Goal: Transaction & Acquisition: Purchase product/service

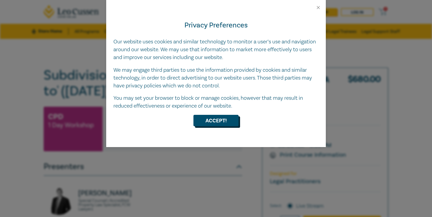
click at [211, 121] on button "Accept!" at bounding box center [215, 120] width 45 height 11
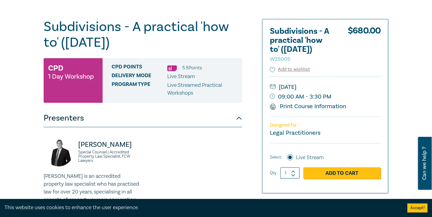
scroll to position [86, 0]
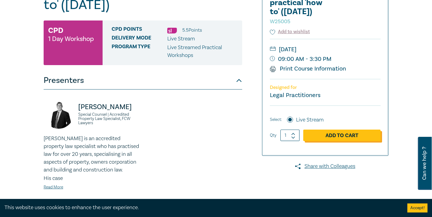
click at [331, 135] on link "Add to Cart" at bounding box center [341, 134] width 77 height 11
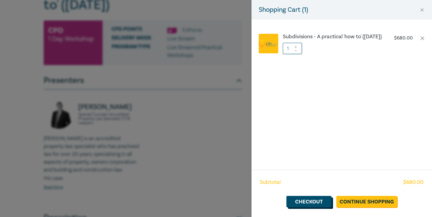
click at [319, 197] on link "Checkout" at bounding box center [308, 201] width 45 height 11
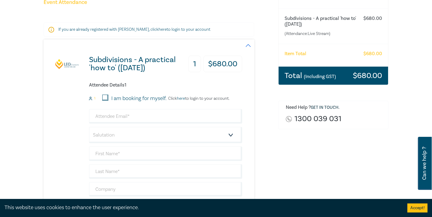
scroll to position [86, 0]
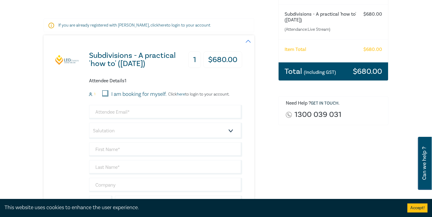
drag, startPoint x: 105, startPoint y: 93, endPoint x: 124, endPoint y: 73, distance: 27.2
click at [124, 73] on div "Subdivisions - A practical 'how to' ([DATE]) 1 $ 680.00 Attendee Details 1 1 I …" at bounding box center [143, 138] width 199 height 206
click at [118, 109] on input "email" at bounding box center [165, 112] width 153 height 14
type input "[EMAIL_ADDRESS][DOMAIN_NAME]"
click at [140, 131] on select "Salutation Mr. Mrs. Ms. Miss Dr. Prof. Other" at bounding box center [165, 130] width 153 height 16
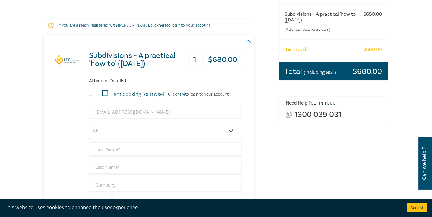
click at [89, 122] on select "Salutation Mr. Mrs. Ms. Miss Dr. Prof. Other" at bounding box center [165, 130] width 153 height 16
click at [133, 145] on input "text" at bounding box center [165, 149] width 153 height 14
click at [134, 132] on select "Salutation Mr. Mrs. Ms. Miss Dr. Prof. Other" at bounding box center [165, 130] width 153 height 16
select select "Miss"
click at [89, 122] on select "Salutation Mr. Mrs. Ms. Miss Dr. Prof. Other" at bounding box center [165, 130] width 153 height 16
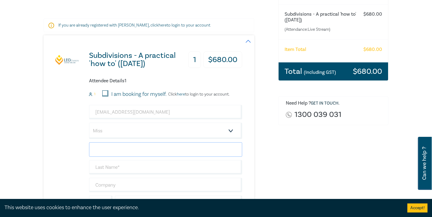
click at [130, 145] on input "text" at bounding box center [165, 149] width 153 height 14
type input "Aggie"
click at [110, 165] on input "text" at bounding box center [165, 167] width 153 height 14
type input "Mihelakis"
click at [105, 187] on input "text" at bounding box center [165, 184] width 153 height 14
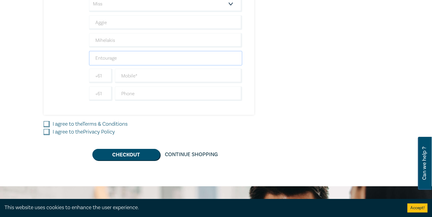
scroll to position [214, 0]
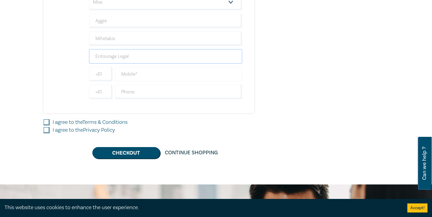
type input "Entourage Legal"
click at [131, 75] on input "text" at bounding box center [178, 74] width 127 height 14
type input "0439 324 445"
click at [48, 121] on input "I agree to the Terms & Conditions" at bounding box center [47, 122] width 6 height 6
checkbox input "true"
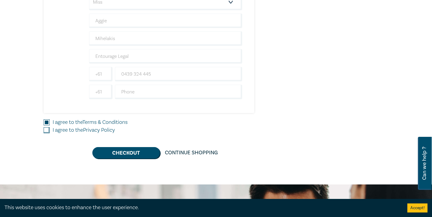
click at [48, 129] on input "I agree to the Privacy Policy" at bounding box center [47, 130] width 6 height 6
checkbox input "true"
click at [109, 151] on button "Checkout" at bounding box center [126, 152] width 68 height 11
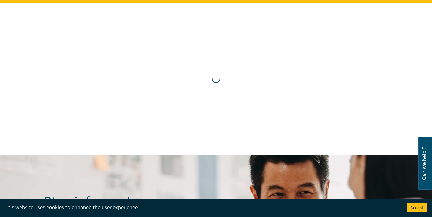
scroll to position [0, 0]
